Goal: Information Seeking & Learning: Learn about a topic

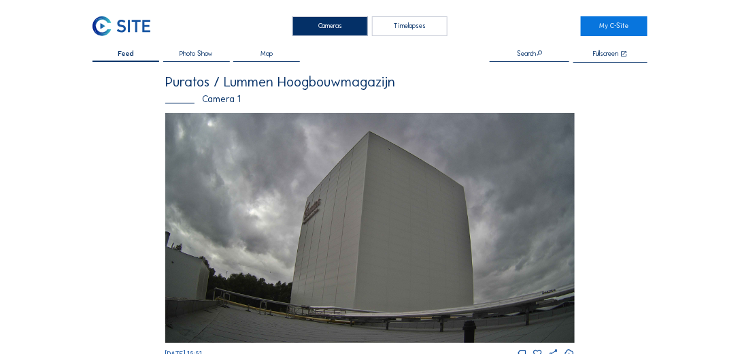
click at [401, 25] on div "Timelapses" at bounding box center [409, 26] width 75 height 20
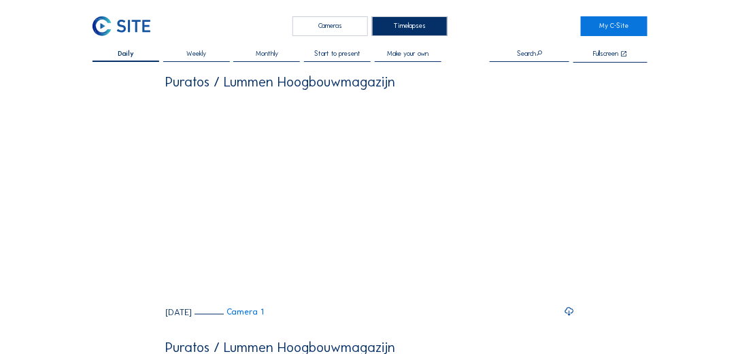
click at [336, 52] on span "Start to present" at bounding box center [337, 53] width 46 height 7
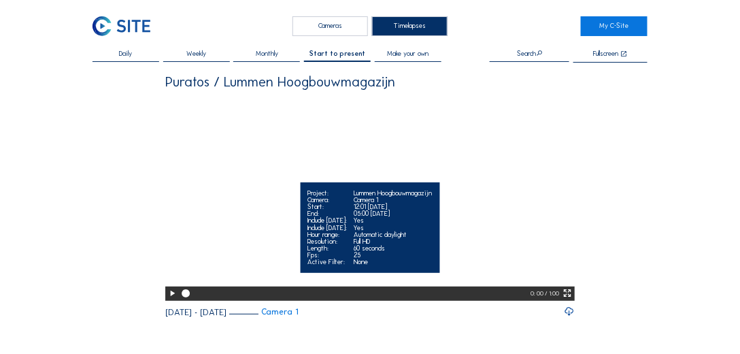
drag, startPoint x: 186, startPoint y: 316, endPoint x: 216, endPoint y: 314, distance: 30.7
click at [216, 301] on div at bounding box center [355, 293] width 352 height 14
drag, startPoint x: 188, startPoint y: 318, endPoint x: 257, endPoint y: 326, distance: 69.8
click at [257, 301] on div at bounding box center [355, 293] width 352 height 14
drag, startPoint x: 184, startPoint y: 320, endPoint x: 240, endPoint y: 318, distance: 55.8
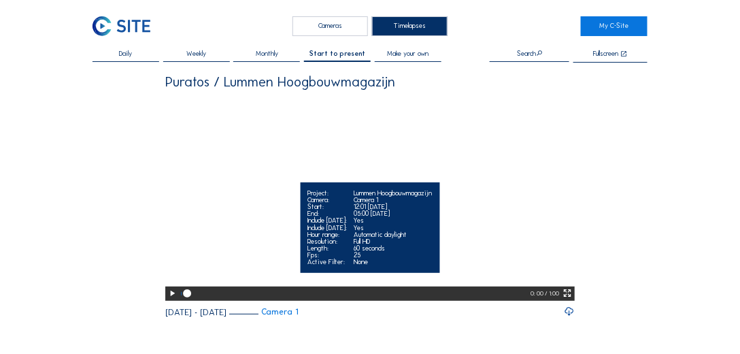
click at [240, 301] on div at bounding box center [355, 293] width 352 height 14
drag, startPoint x: 248, startPoint y: 318, endPoint x: 309, endPoint y: 323, distance: 60.7
click at [309, 301] on div at bounding box center [356, 293] width 354 height 14
click at [286, 301] on div at bounding box center [356, 293] width 354 height 14
click at [295, 301] on div at bounding box center [356, 293] width 354 height 14
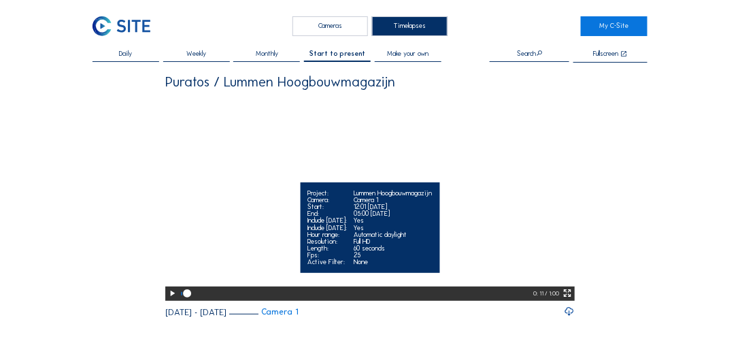
drag, startPoint x: 188, startPoint y: 319, endPoint x: 279, endPoint y: 316, distance: 91.2
click at [279, 301] on div at bounding box center [356, 293] width 354 height 14
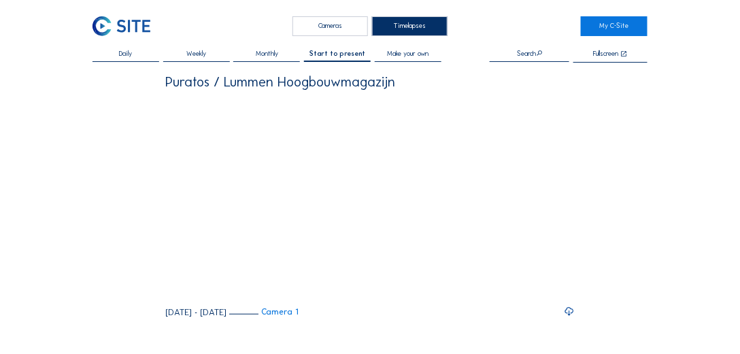
click at [357, 22] on div "Cameras" at bounding box center [329, 26] width 75 height 20
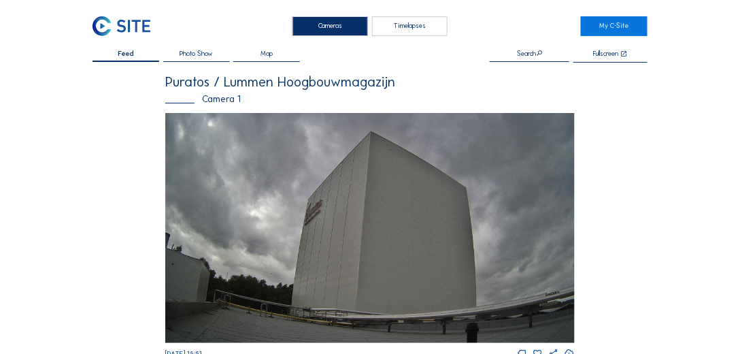
click at [192, 54] on span "Photo Show" at bounding box center [196, 53] width 33 height 7
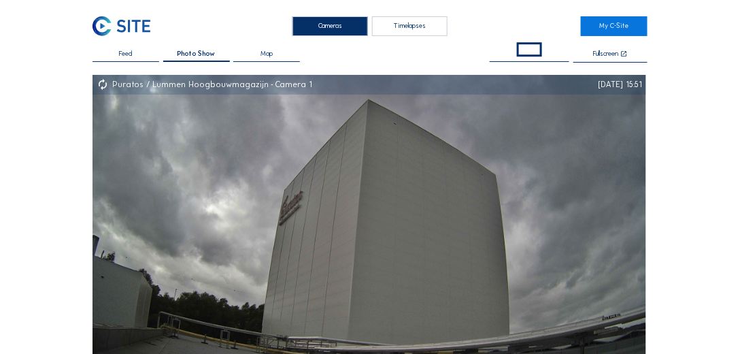
click at [288, 54] on div "Map" at bounding box center [266, 56] width 67 height 12
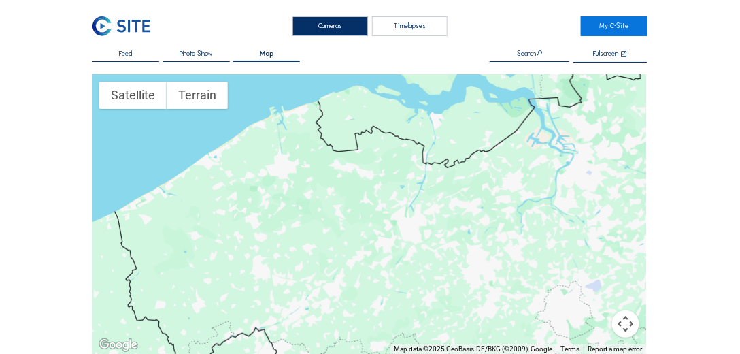
click at [405, 23] on div "Timelapses" at bounding box center [409, 26] width 75 height 20
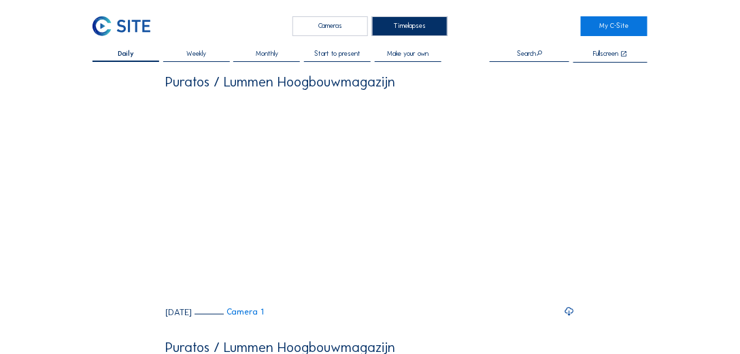
click at [278, 54] on span "Monthly" at bounding box center [267, 53] width 22 height 7
click at [316, 25] on div "Cameras" at bounding box center [329, 26] width 75 height 20
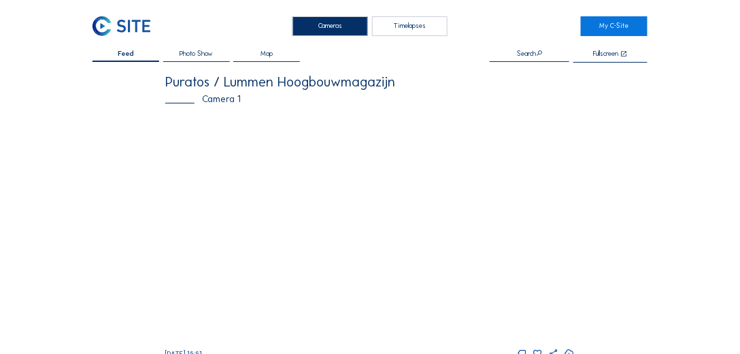
click at [362, 180] on img at bounding box center [369, 228] width 409 height 230
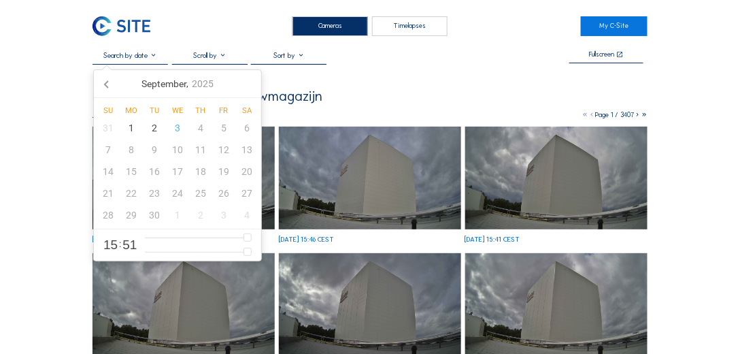
click at [157, 58] on input "text" at bounding box center [129, 55] width 75 height 10
click at [104, 82] on icon at bounding box center [108, 84] width 22 height 22
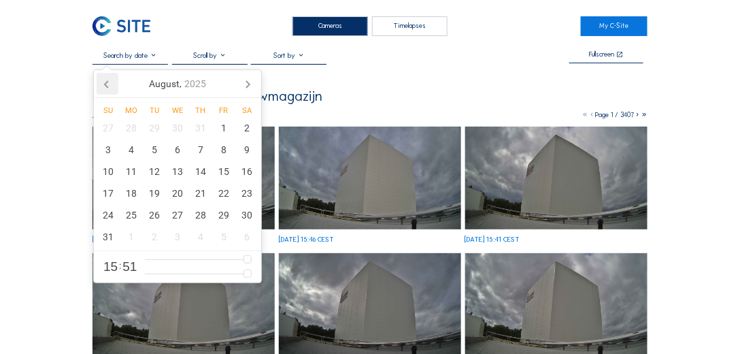
click at [104, 82] on icon at bounding box center [108, 84] width 22 height 22
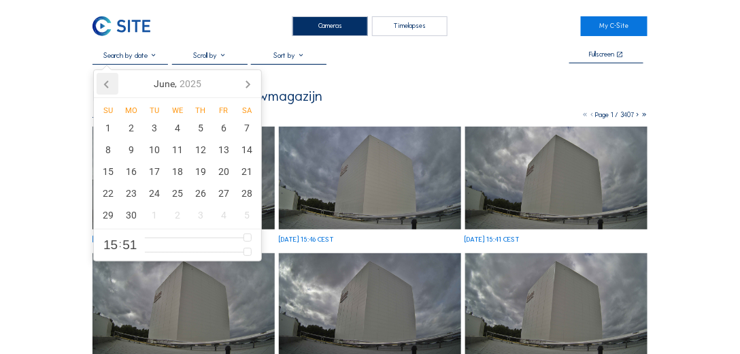
click at [104, 82] on icon at bounding box center [108, 84] width 22 height 22
click at [158, 149] on div "8" at bounding box center [154, 150] width 23 height 22
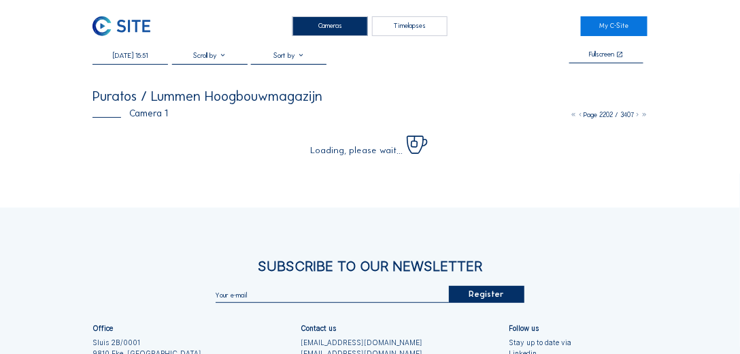
click at [696, 92] on div "Cameras Timelapses My C-Site [DATE] 15:51 Fullscreen Puratos / Lummen Hoogbouwm…" at bounding box center [370, 244] width 740 height 488
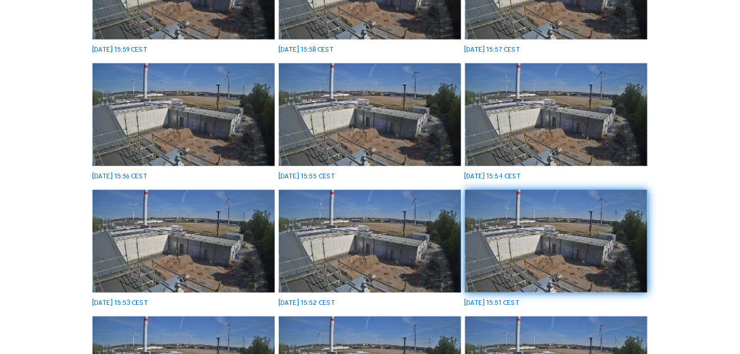
scroll to position [194, 0]
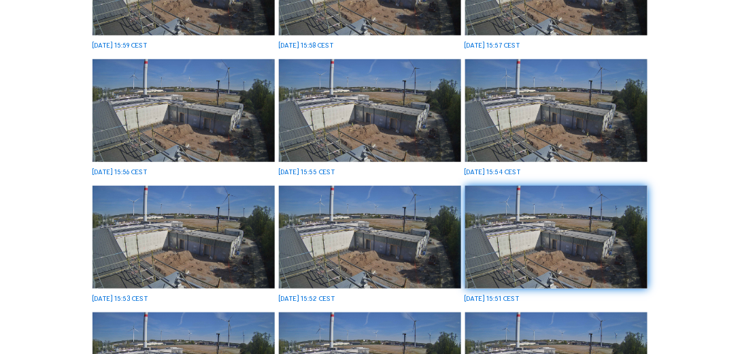
click at [213, 126] on img at bounding box center [183, 110] width 182 height 103
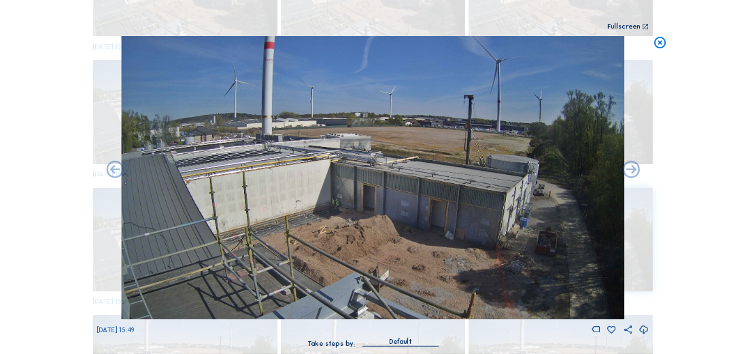
click at [719, 132] on div "Scroll to travel through time | Press 'Alt' Button + Scroll to Zoom | Click and…" at bounding box center [373, 177] width 746 height 354
click at [660, 38] on icon at bounding box center [660, 43] width 14 height 14
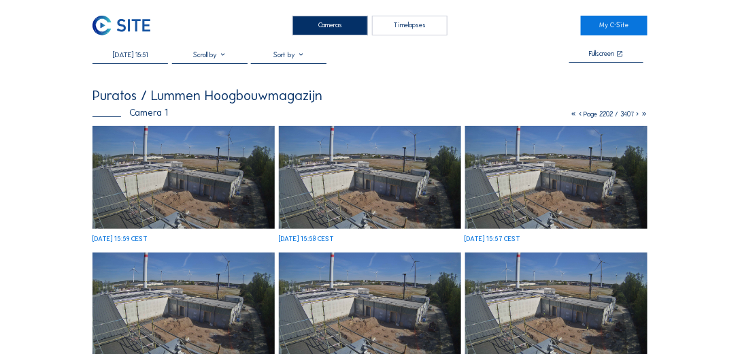
scroll to position [0, 0]
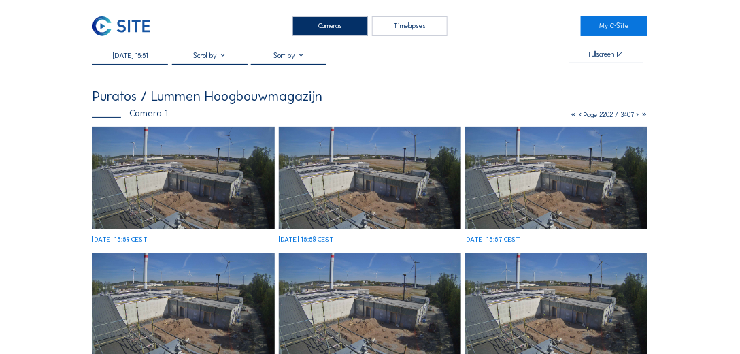
click at [152, 56] on input "[DATE] 15:51" at bounding box center [129, 55] width 75 height 10
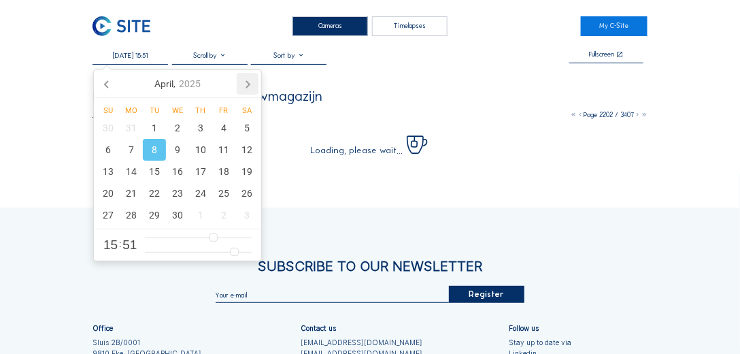
click at [237, 81] on icon at bounding box center [248, 84] width 22 height 22
click at [242, 81] on icon at bounding box center [248, 84] width 22 height 22
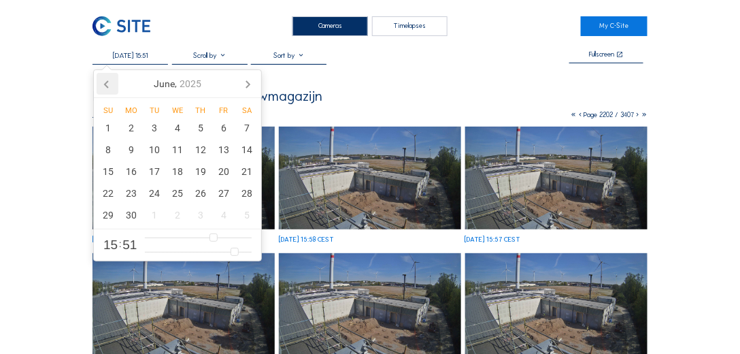
click at [115, 82] on icon at bounding box center [108, 84] width 22 height 22
click at [203, 211] on div "29" at bounding box center [200, 215] width 23 height 22
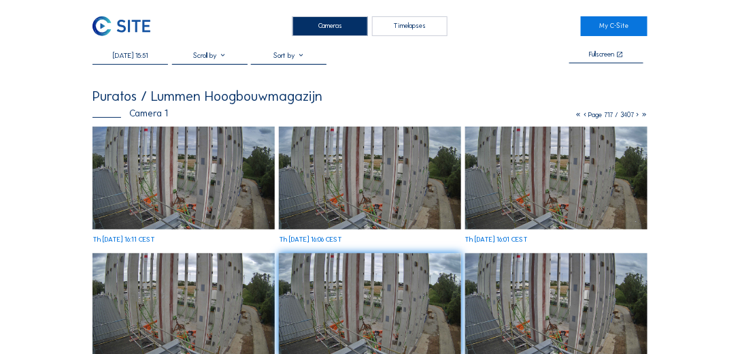
click at [441, 202] on img at bounding box center [370, 177] width 182 height 103
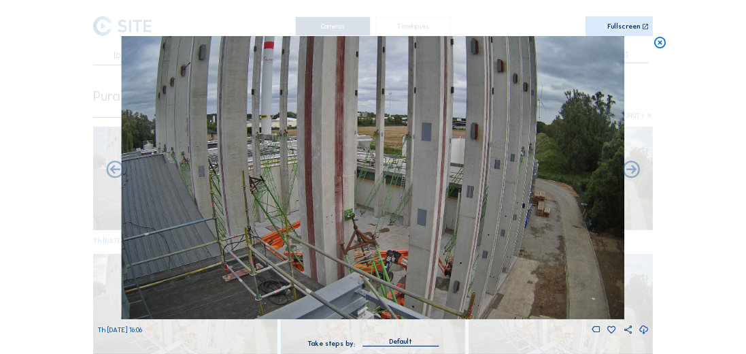
click at [664, 39] on icon at bounding box center [660, 43] width 14 height 14
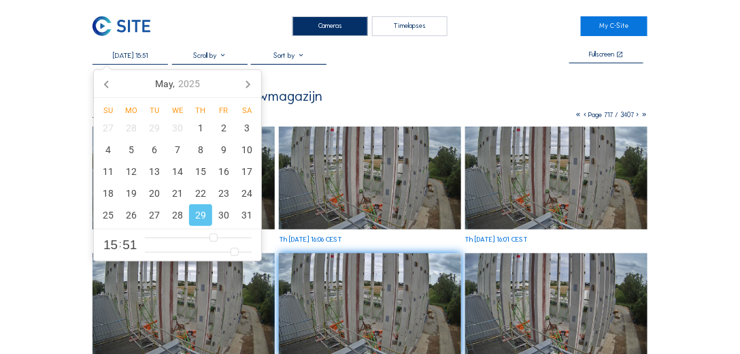
click at [129, 56] on input "[DATE] 15:51" at bounding box center [129, 55] width 75 height 10
click at [197, 151] on div "8" at bounding box center [200, 150] width 23 height 22
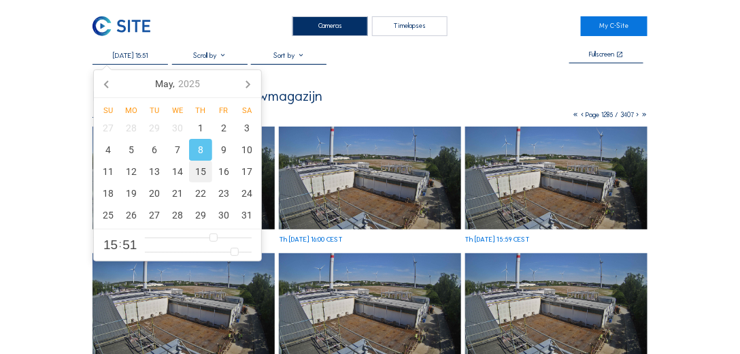
click at [203, 167] on div "15" at bounding box center [200, 171] width 23 height 22
type input "[DATE] 15:51"
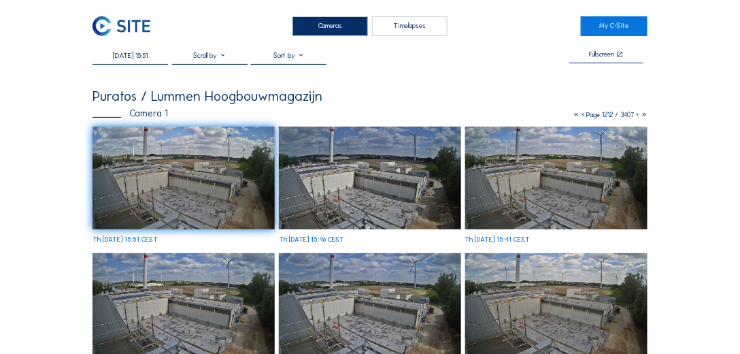
click at [129, 60] on input "[DATE] 15:51" at bounding box center [129, 55] width 75 height 10
click at [338, 27] on div "Cameras" at bounding box center [329, 26] width 75 height 20
